Goal: Information Seeking & Learning: Learn about a topic

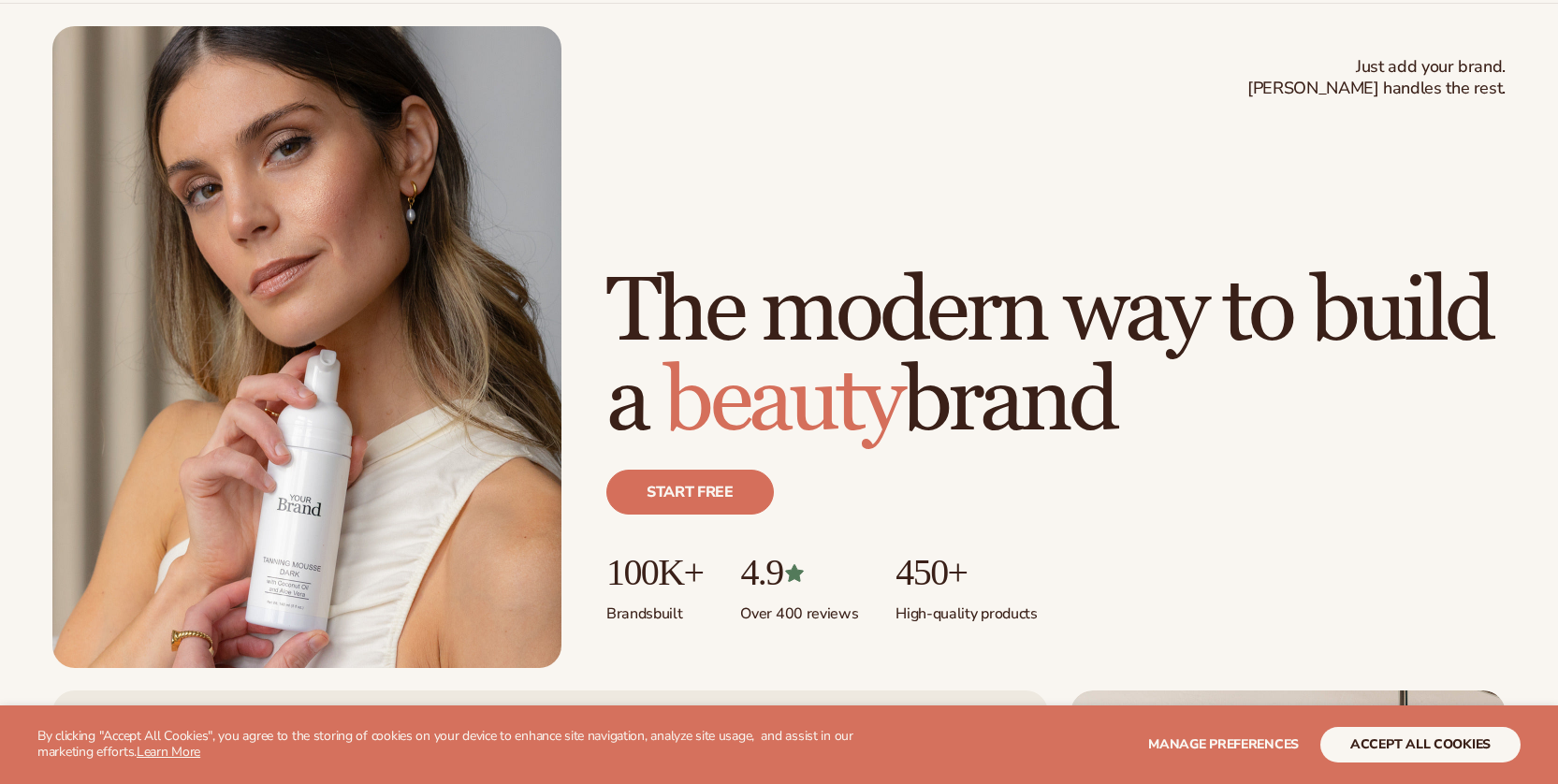
scroll to position [113, 0]
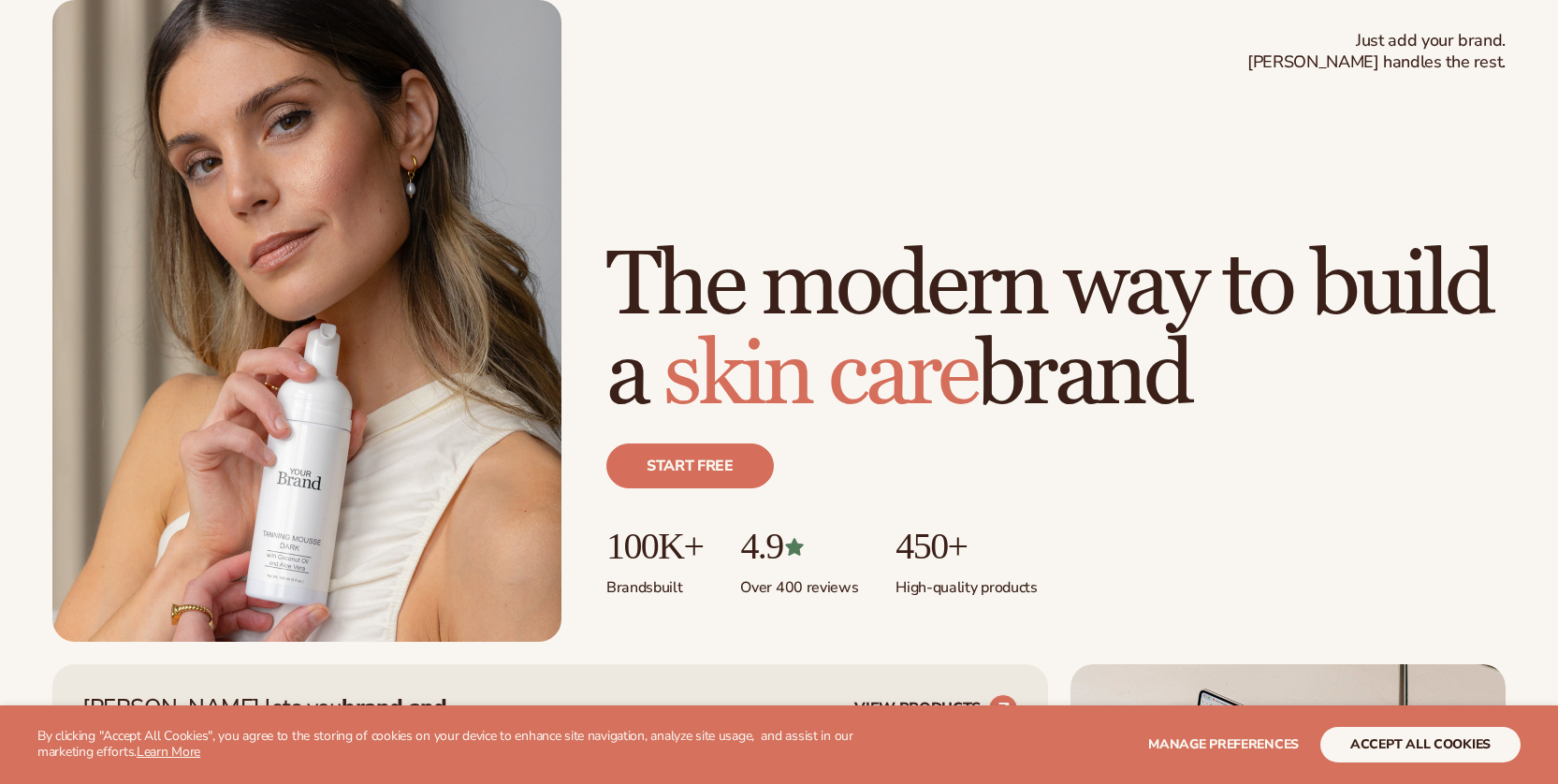
click at [1452, 777] on section "WE USE COOKIES By clicking "Accept All Cookies", you agree to the storing of co…" at bounding box center [779, 745] width 1558 height 79
click at [1435, 748] on button "accept all cookies" at bounding box center [1420, 745] width 200 height 35
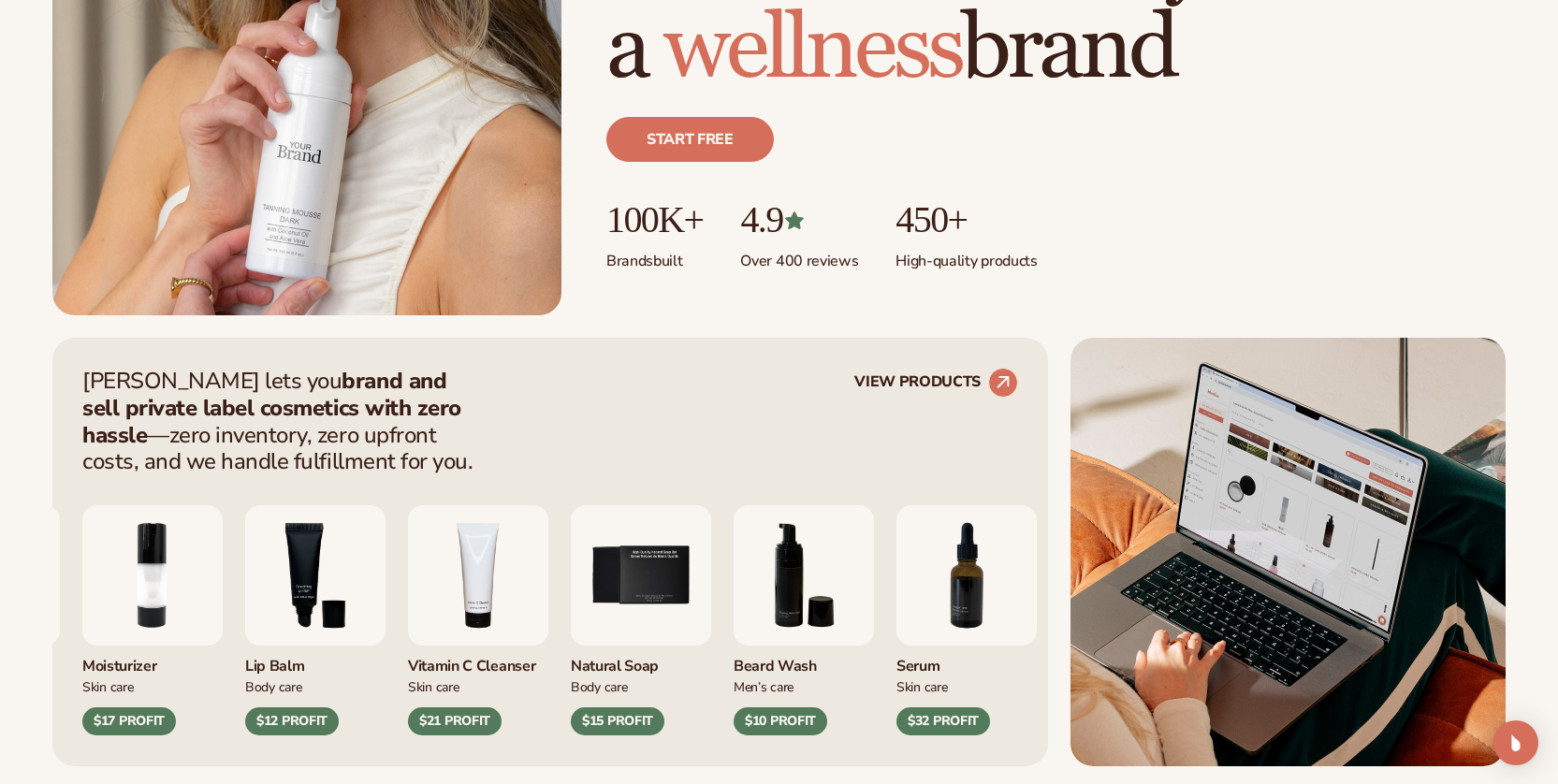
scroll to position [440, 0]
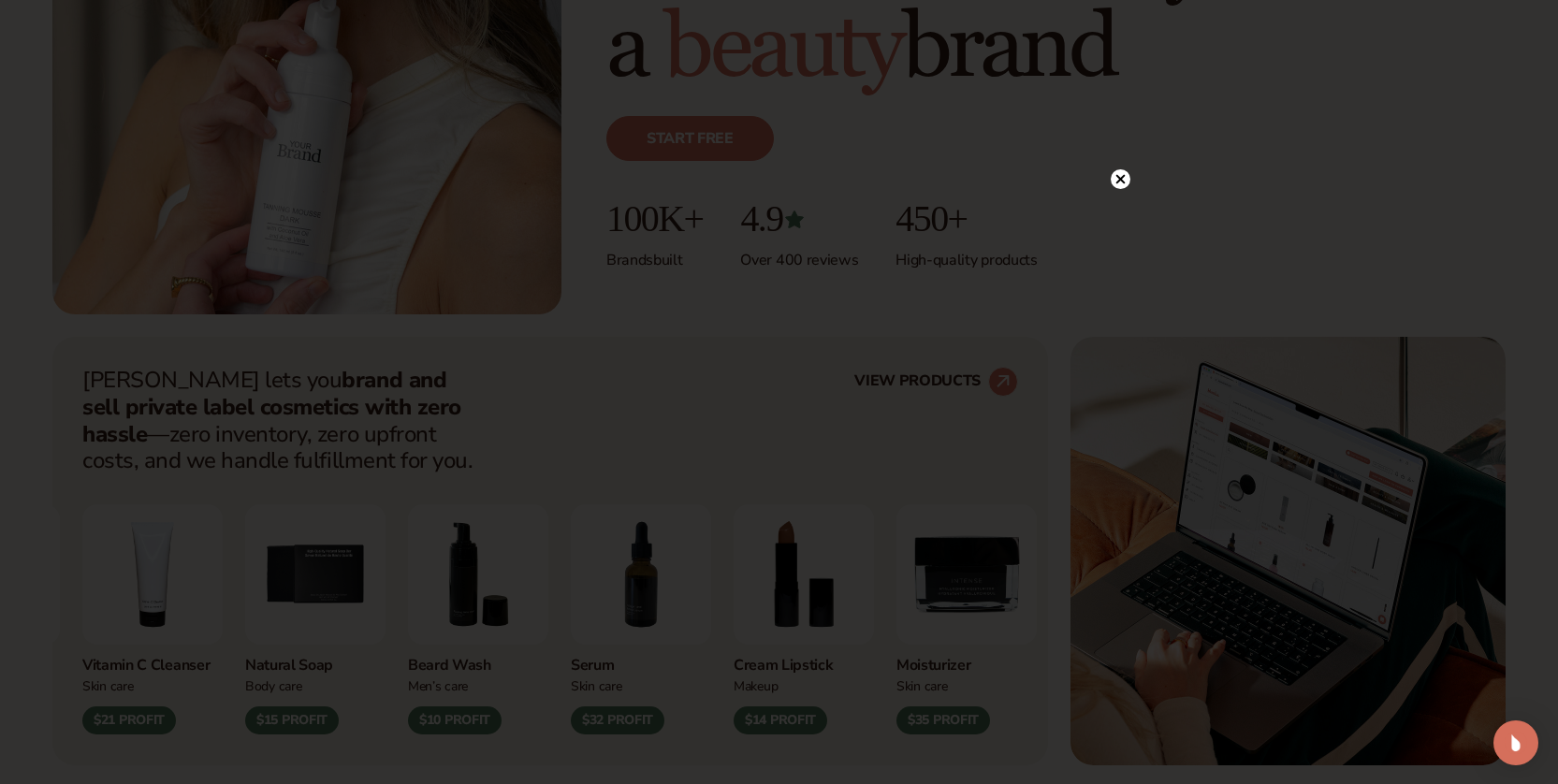
click at [1118, 175] on circle at bounding box center [1120, 179] width 20 height 20
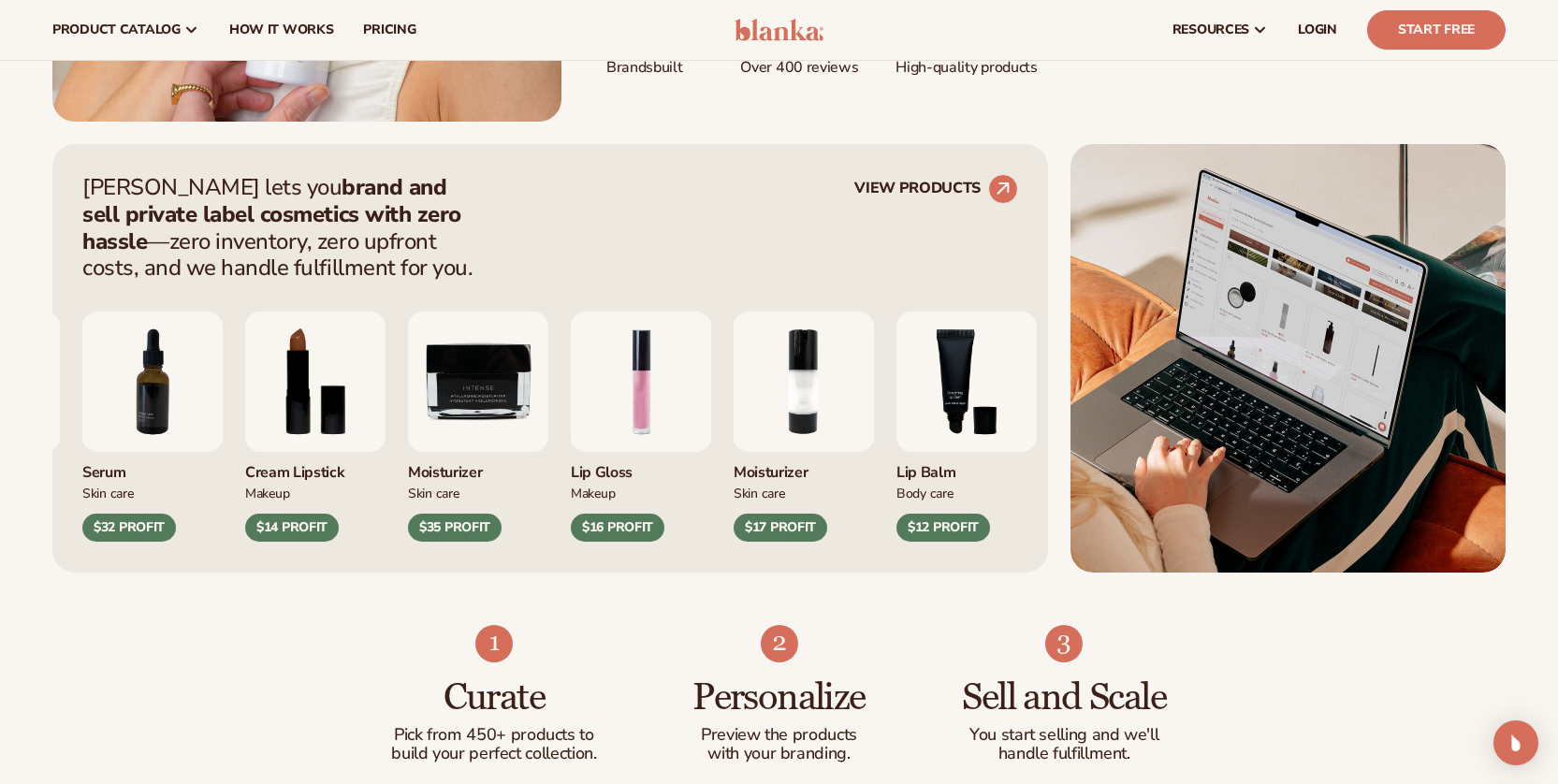
scroll to position [623, 0]
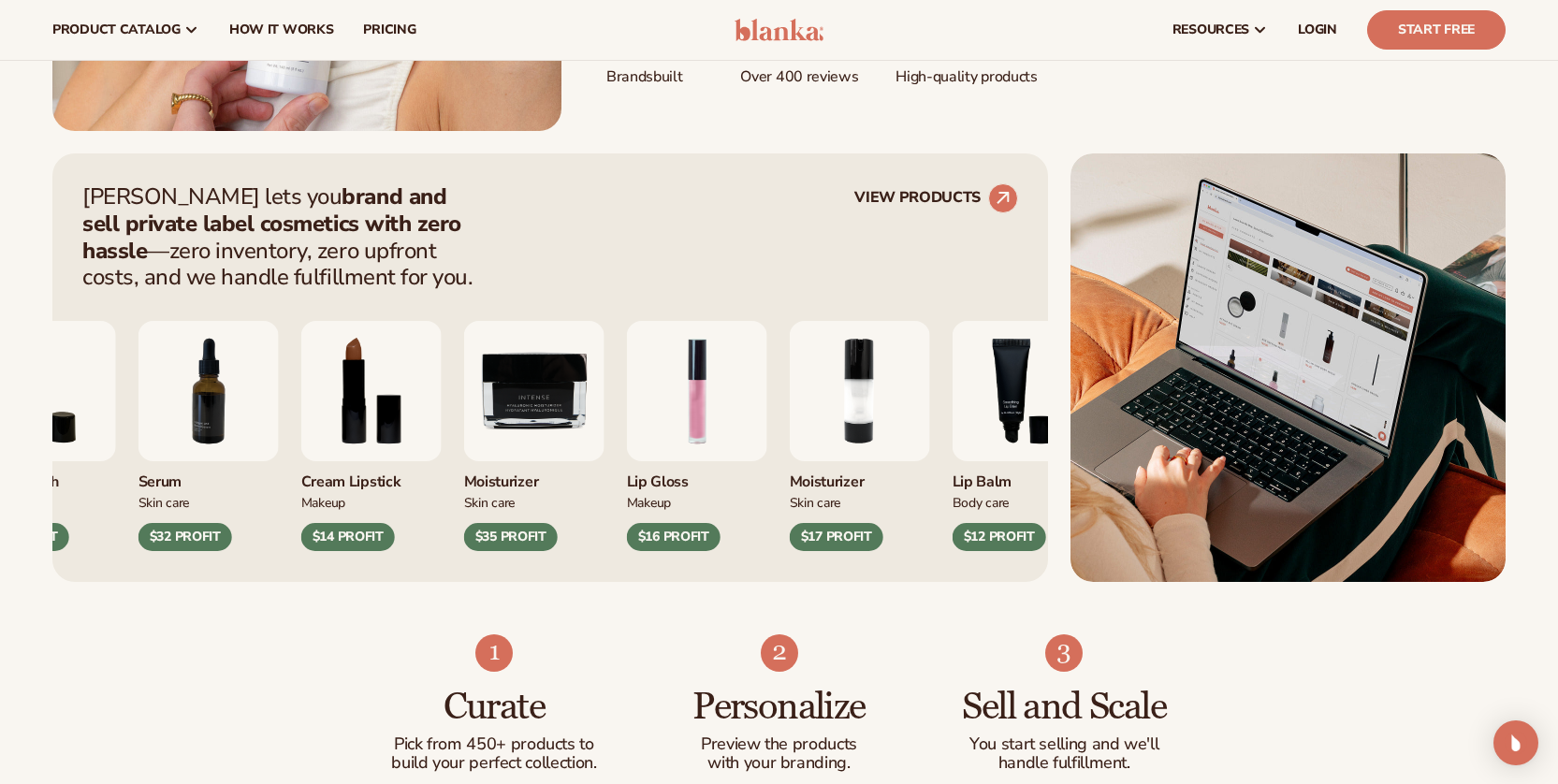
click at [863, 382] on img "2 / 9" at bounding box center [859, 391] width 140 height 140
click at [1002, 191] on circle at bounding box center [1003, 198] width 41 height 41
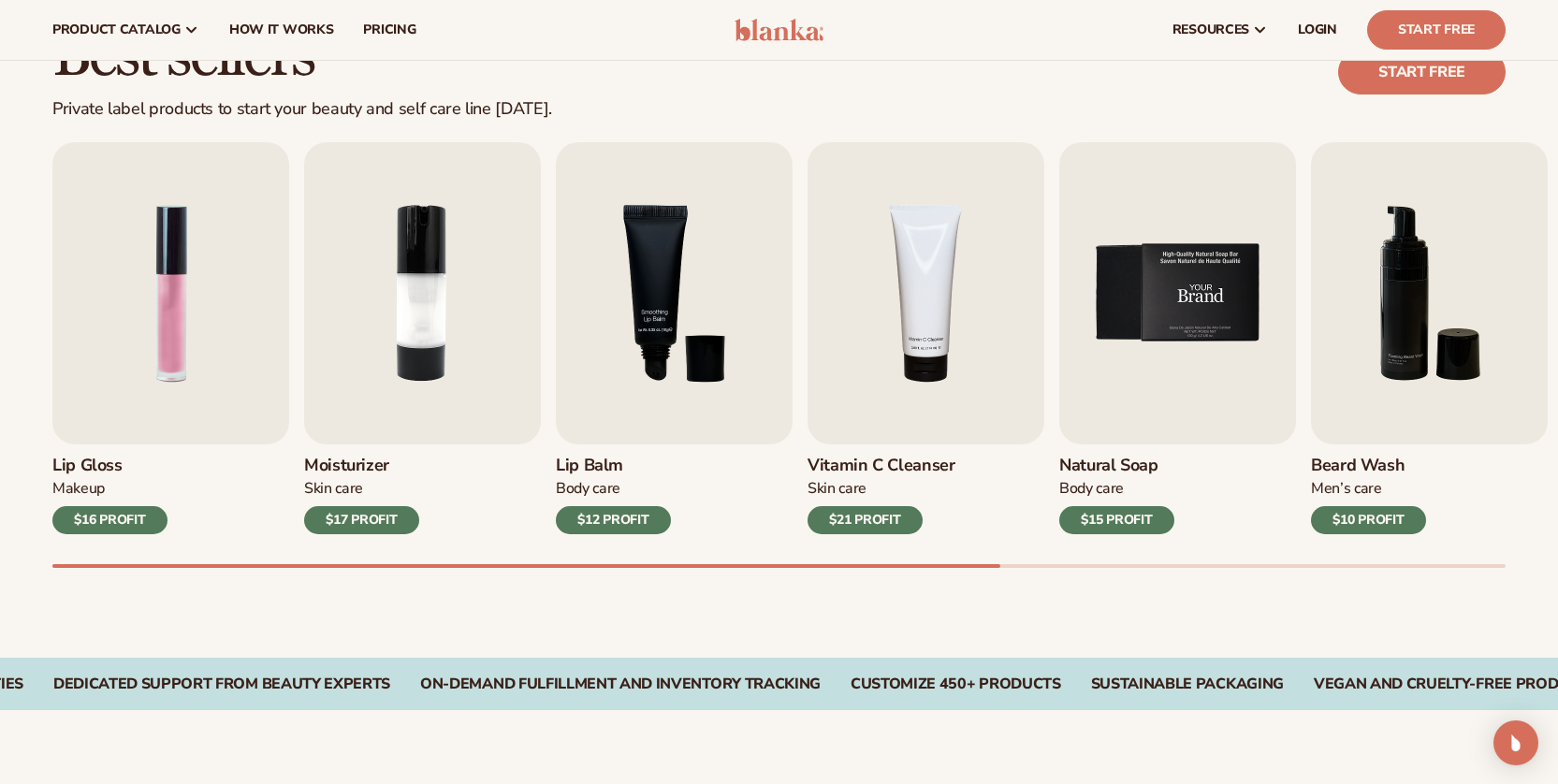
scroll to position [520, 0]
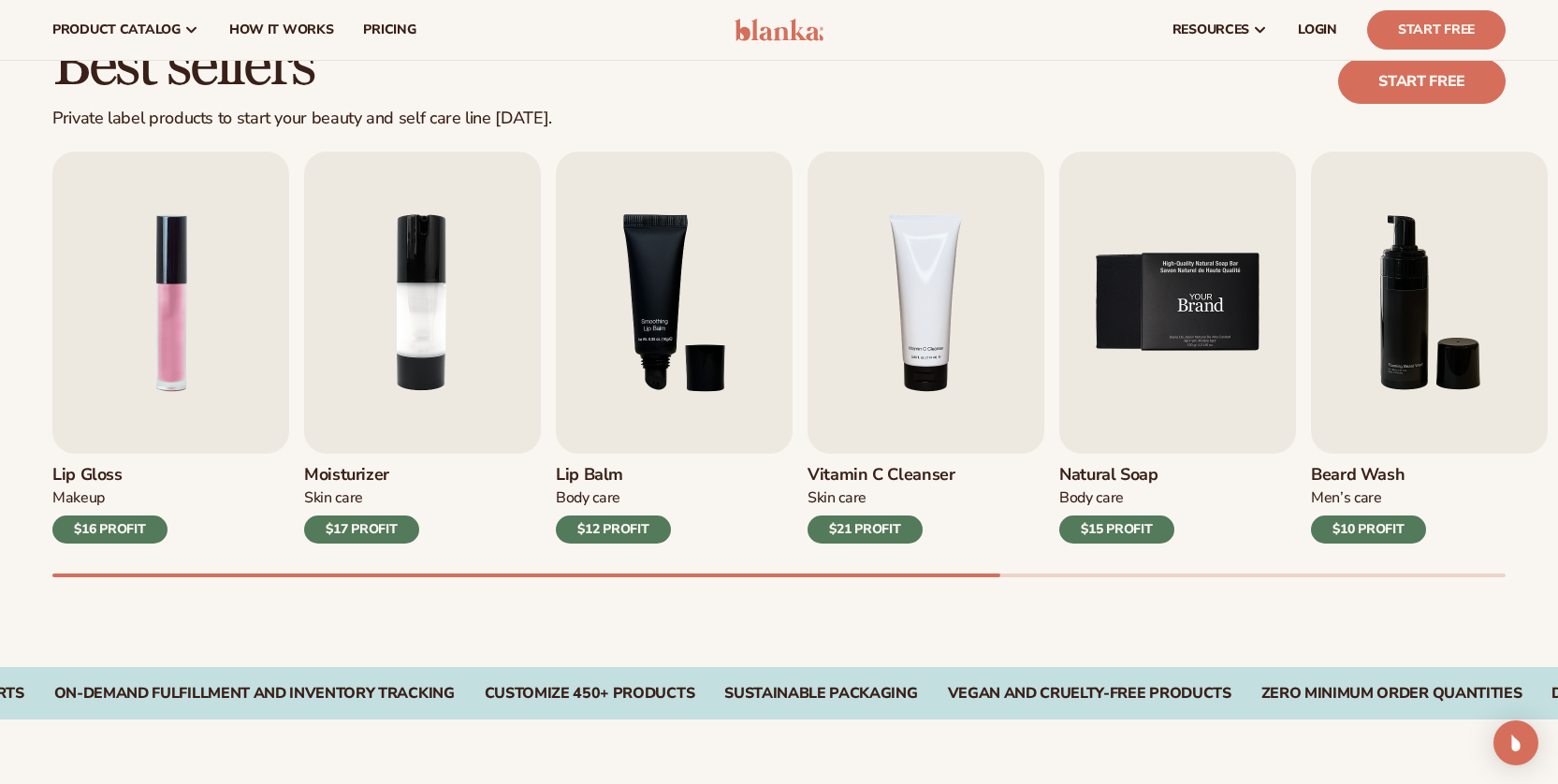
click at [1211, 331] on img "5 / 9" at bounding box center [1178, 302] width 237 height 302
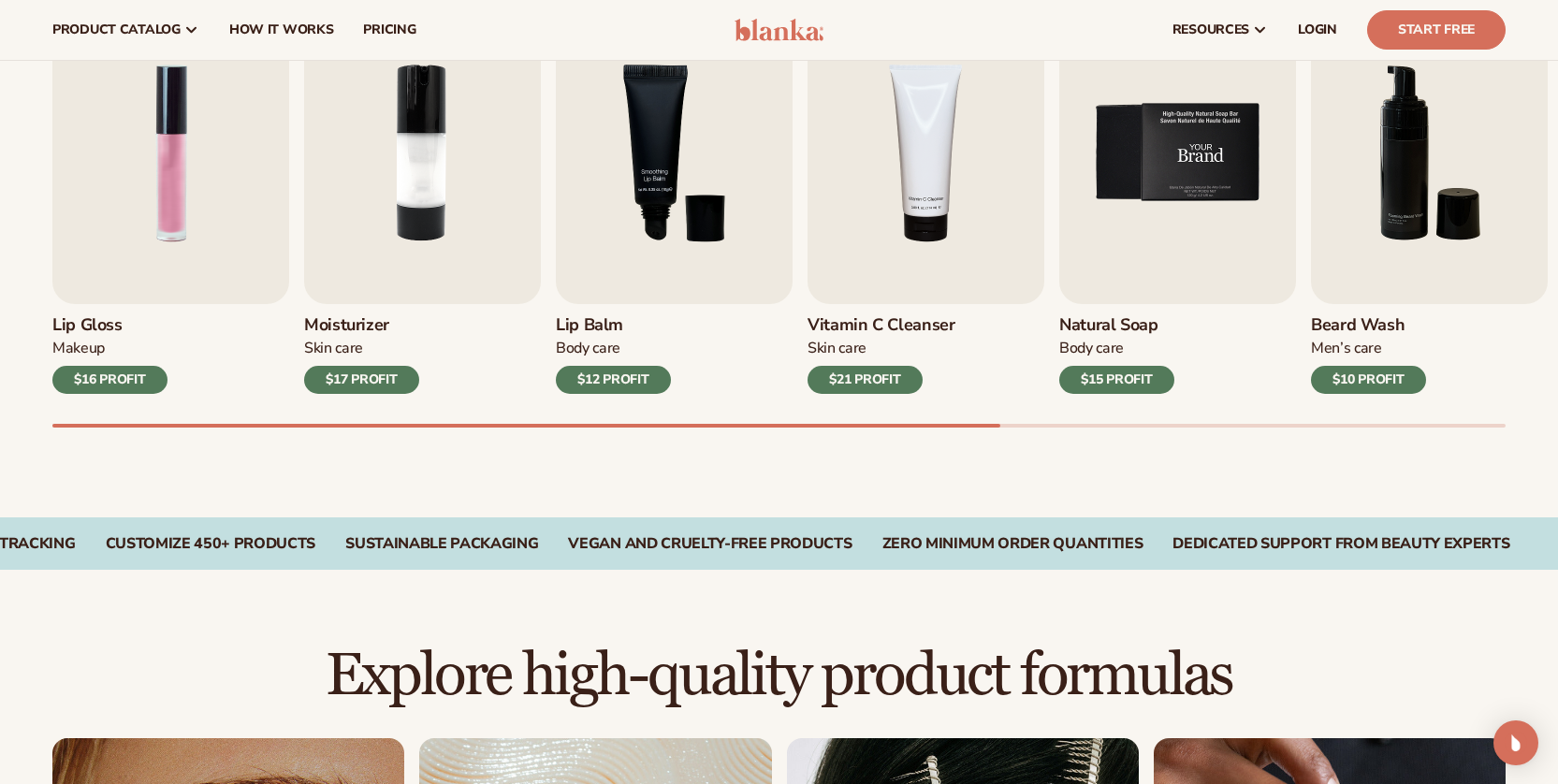
scroll to position [669, 0]
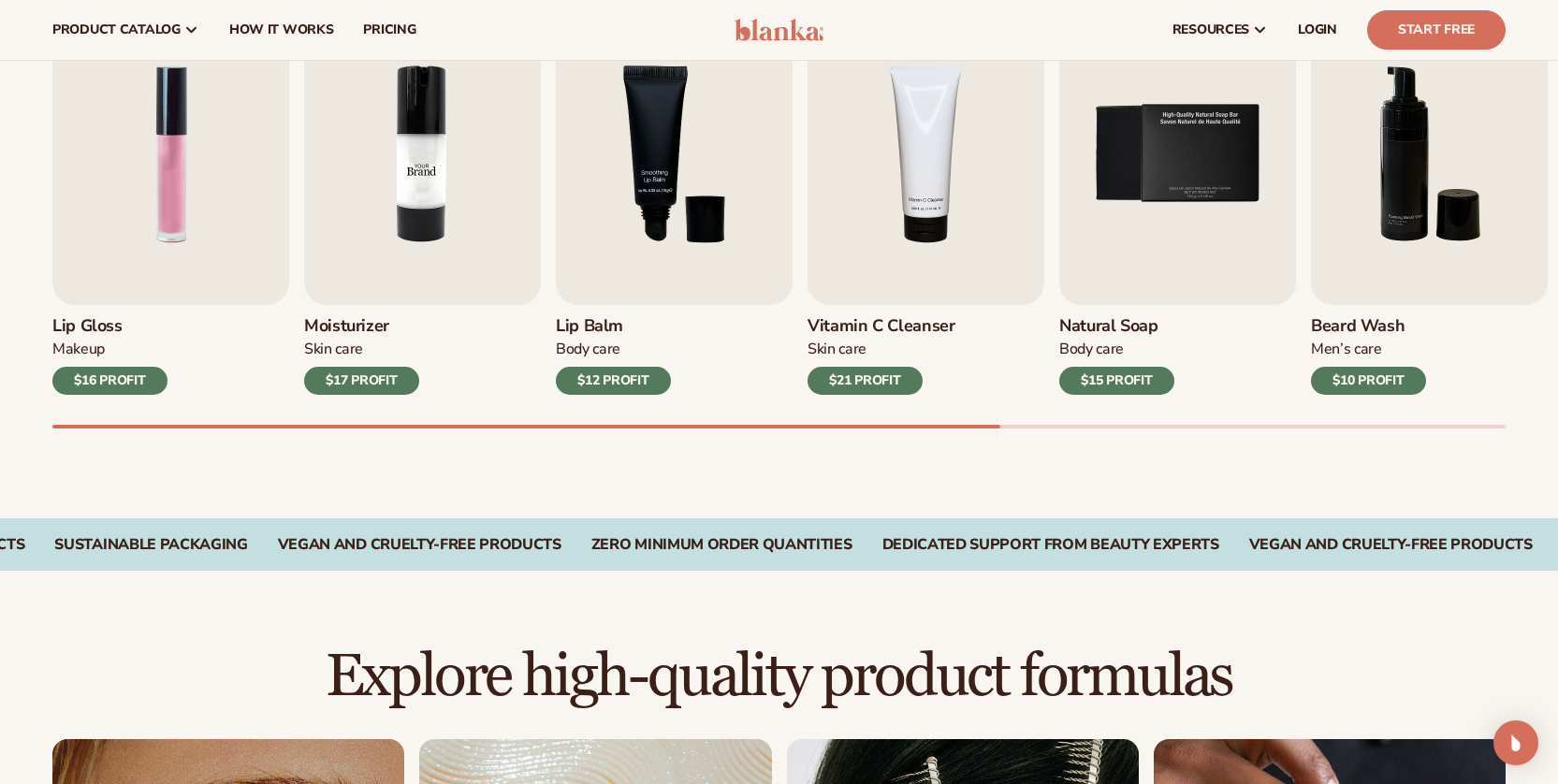
click at [503, 235] on img "2 / 9" at bounding box center [423, 154] width 237 height 302
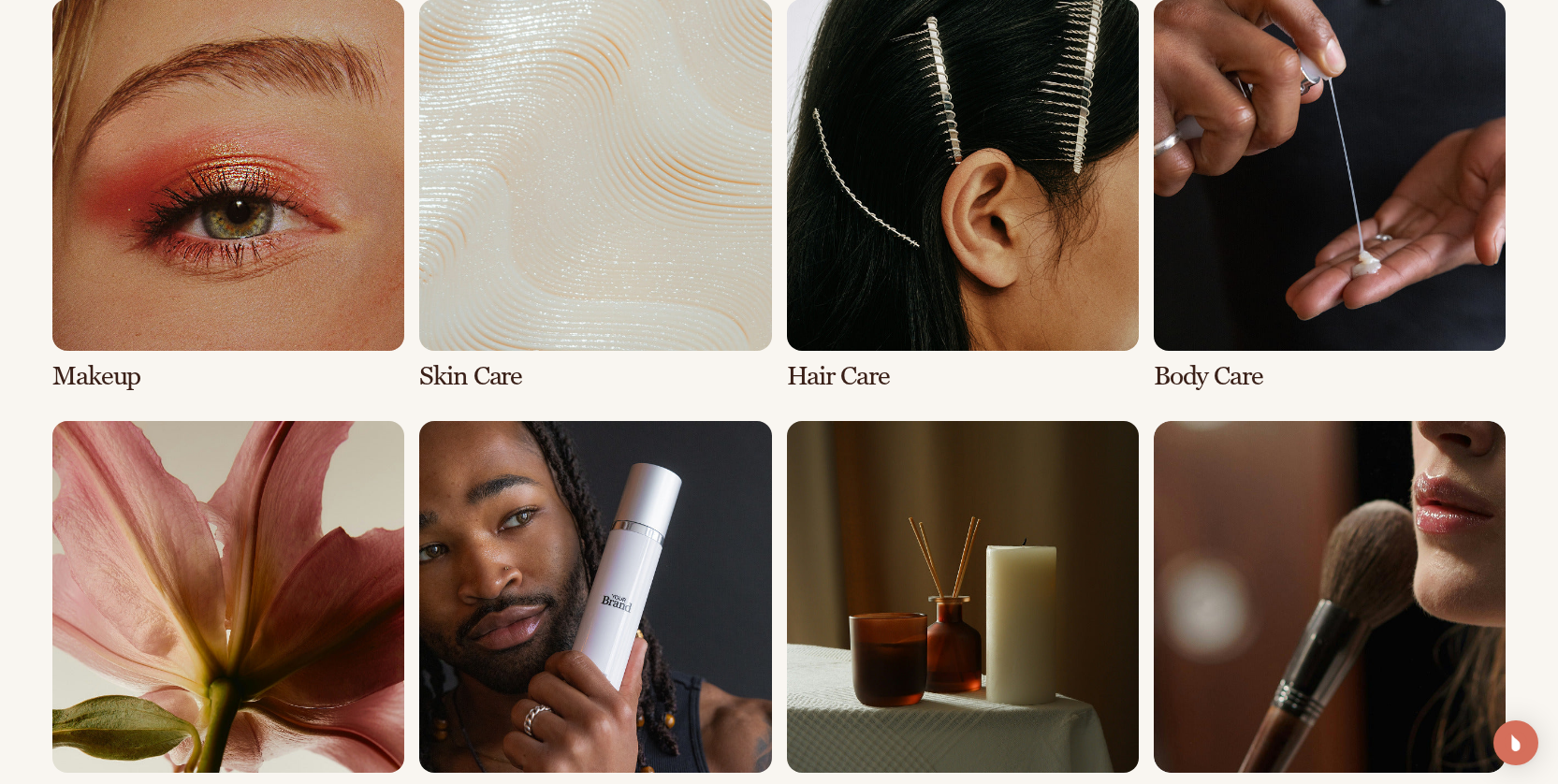
scroll to position [1419, 0]
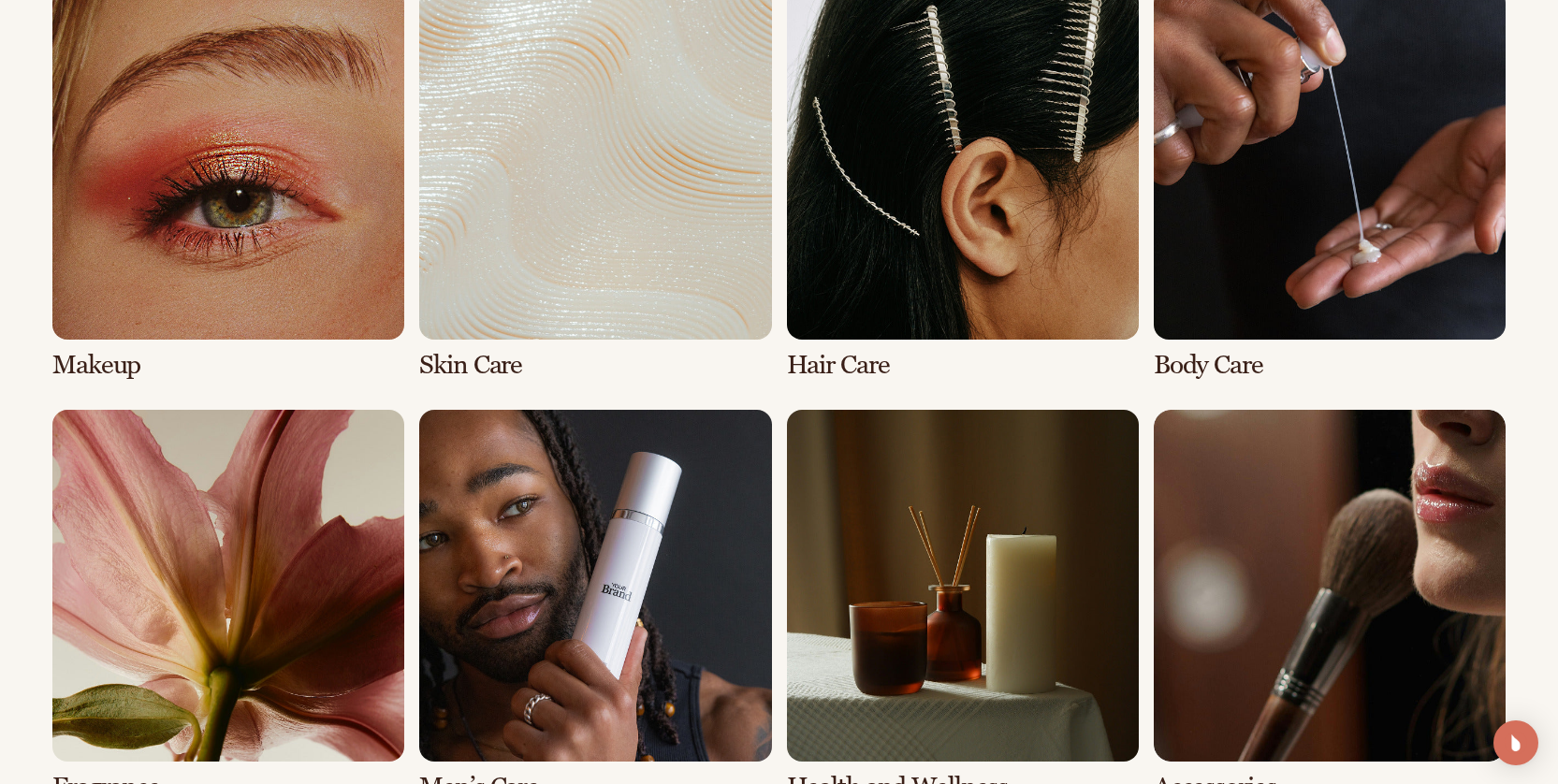
click at [1031, 156] on link "3 / 8" at bounding box center [962, 184] width 352 height 392
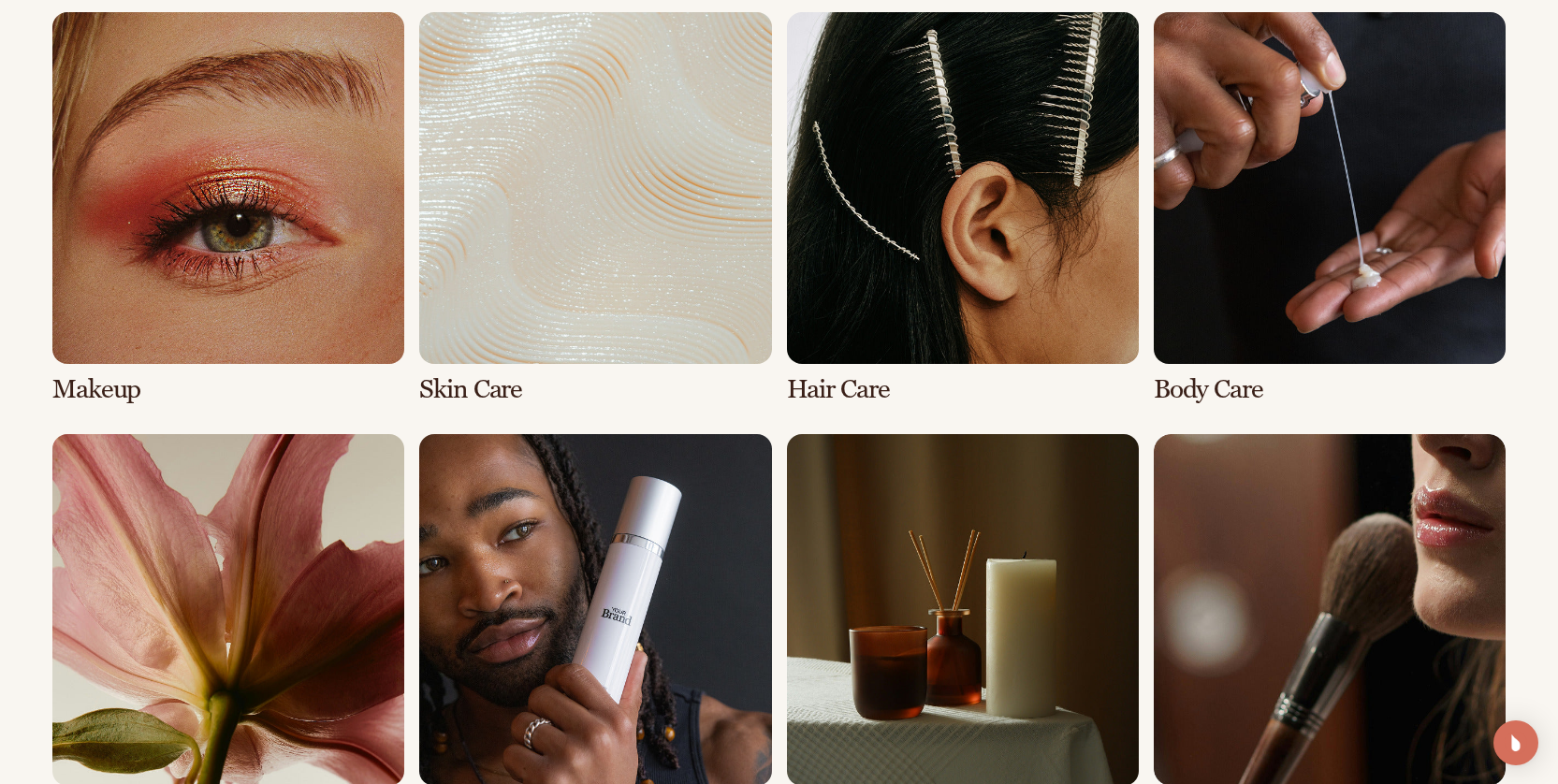
click at [952, 115] on link "3 / 8" at bounding box center [962, 208] width 352 height 392
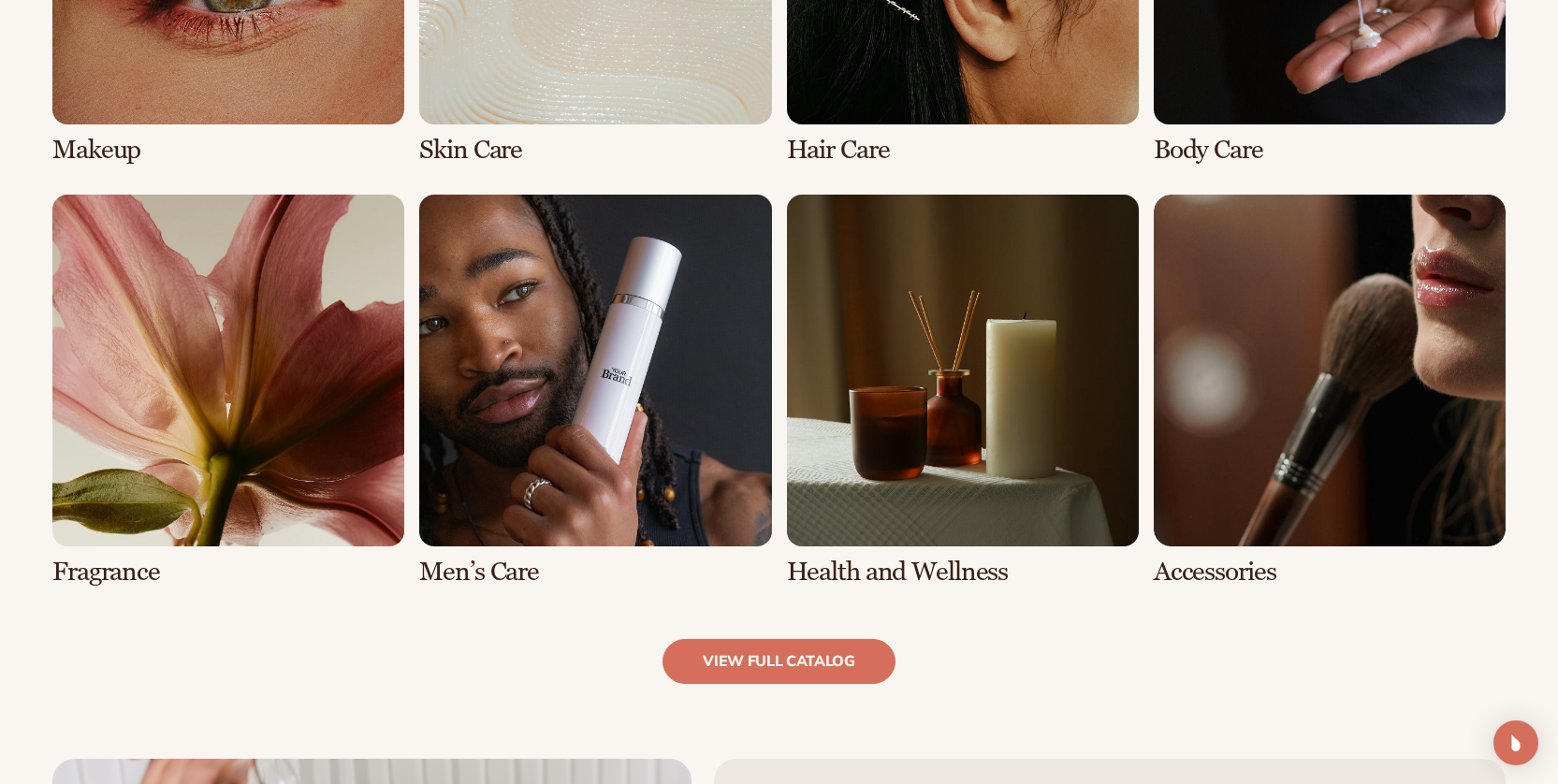
scroll to position [1666, 0]
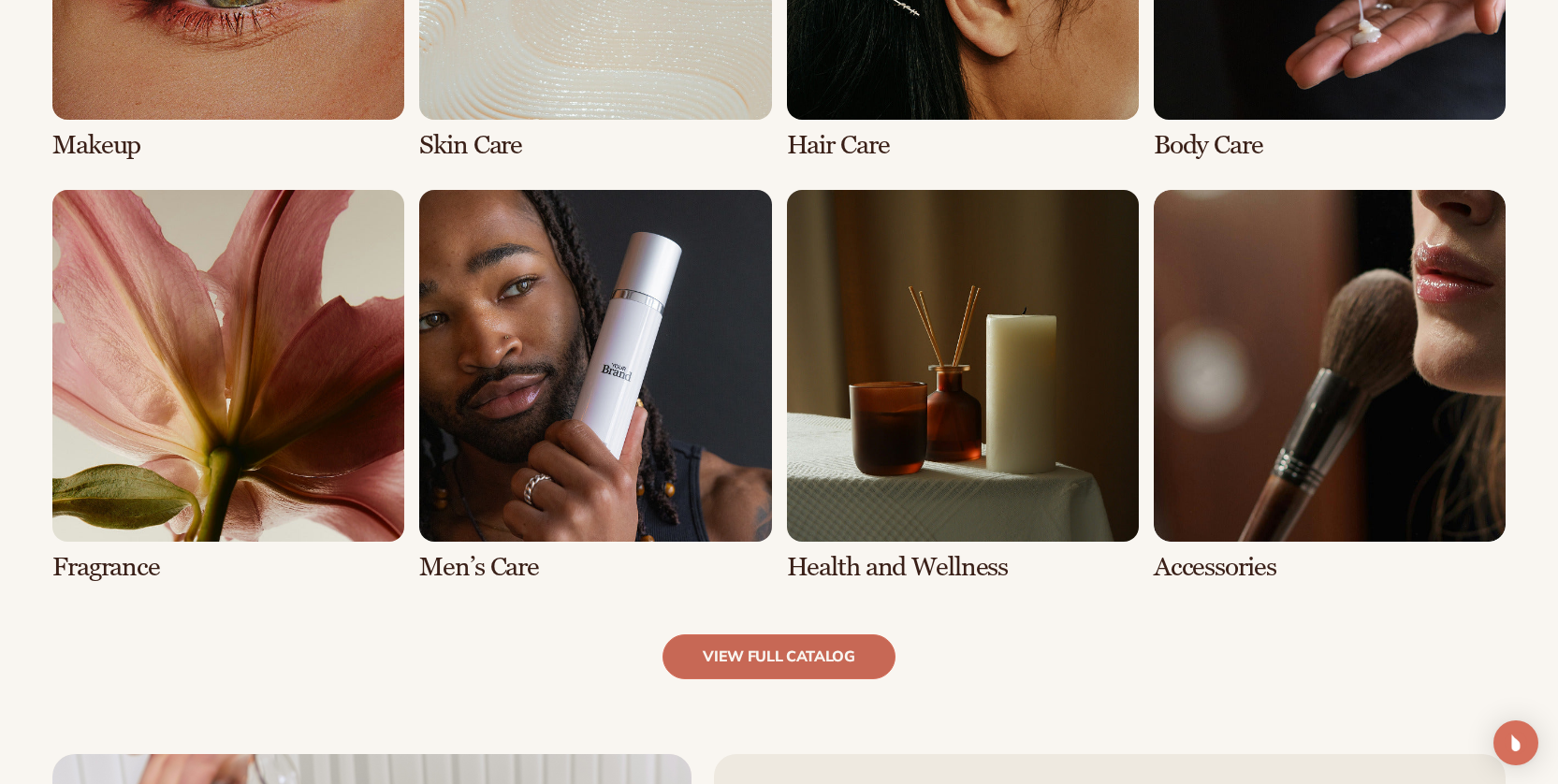
click at [818, 653] on link "view full catalog" at bounding box center [779, 657] width 233 height 45
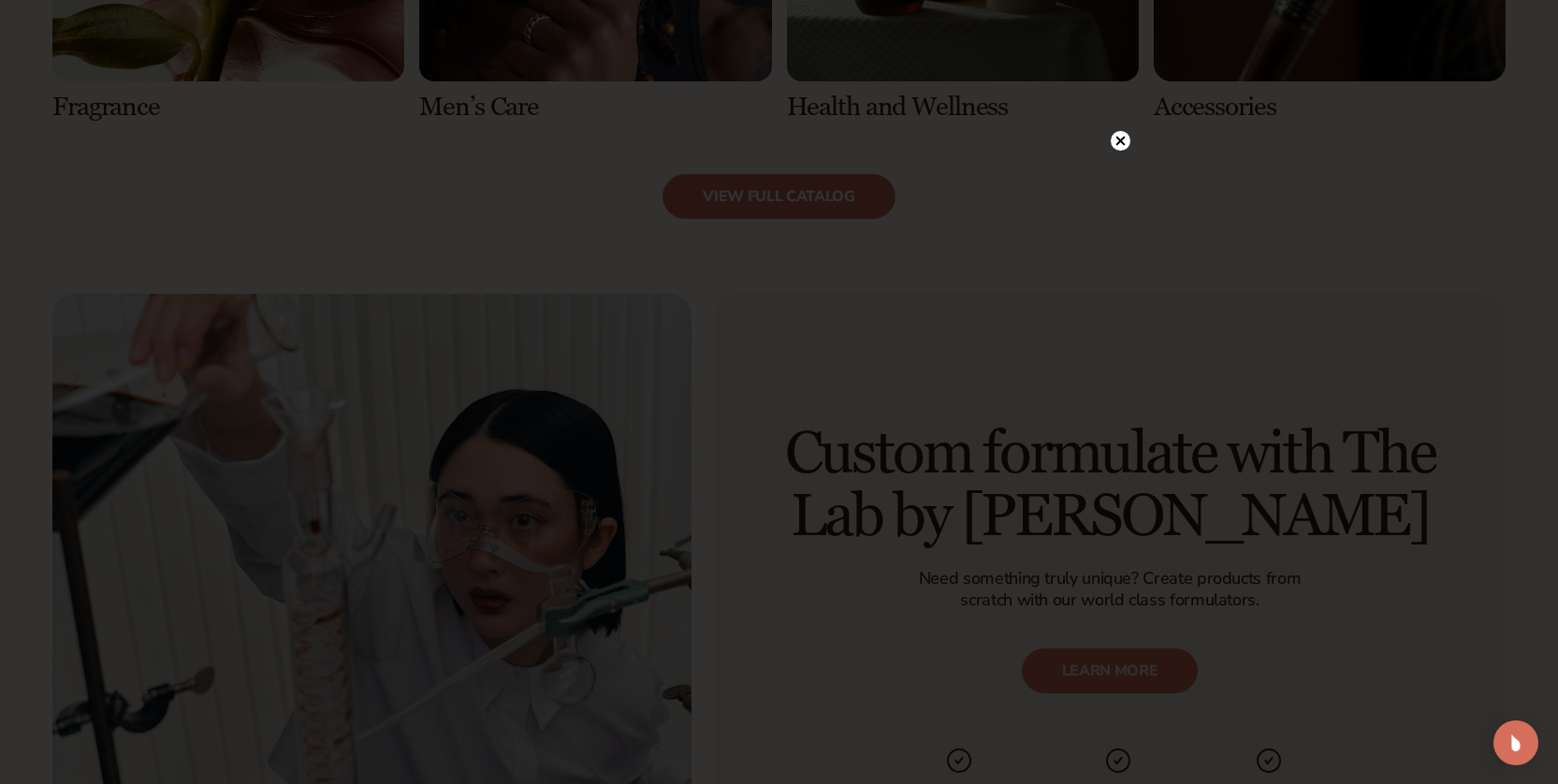
scroll to position [2175, 0]
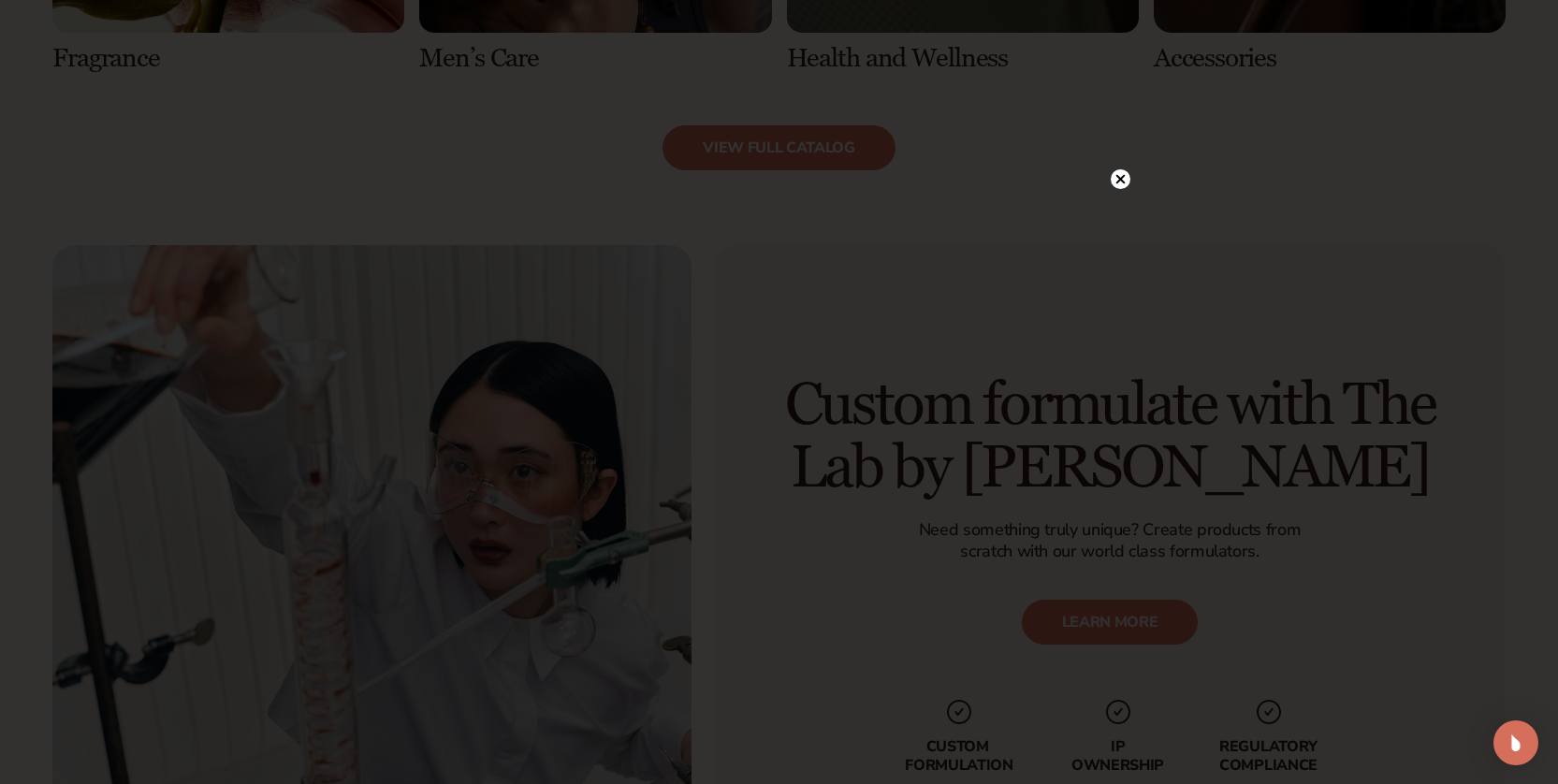
click at [1114, 159] on div at bounding box center [779, 392] width 1558 height 784
click at [1113, 175] on circle at bounding box center [1120, 179] width 20 height 20
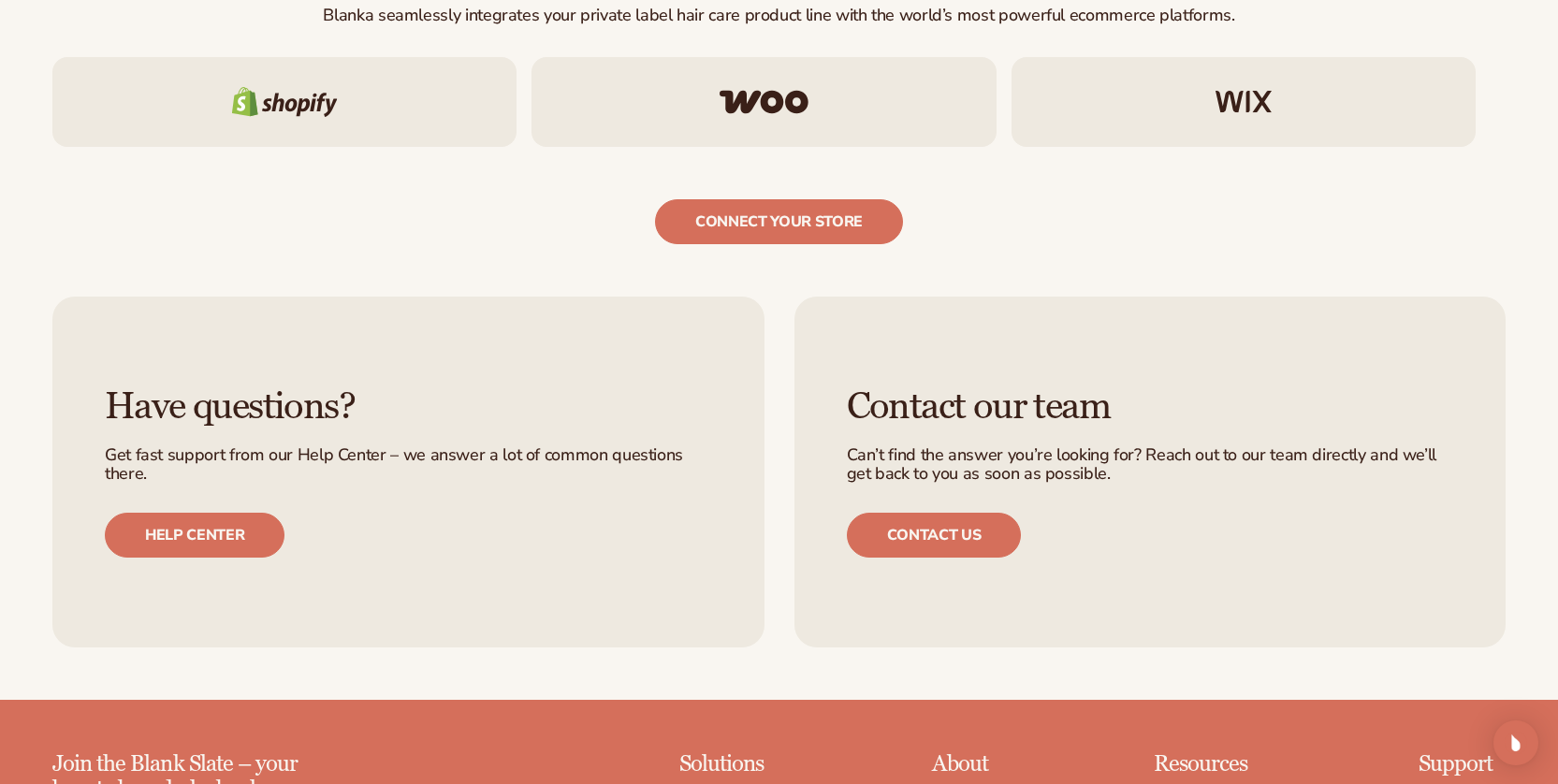
scroll to position [3212, 0]
